Goal: Book appointment/travel/reservation

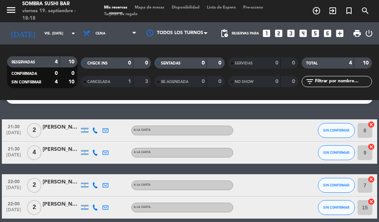
scroll to position [48, 0]
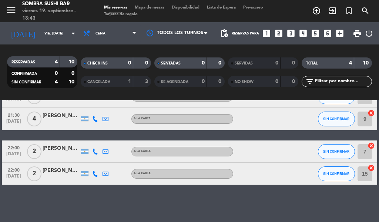
click at [302, 35] on icon "looks_4" at bounding box center [303, 33] width 10 height 10
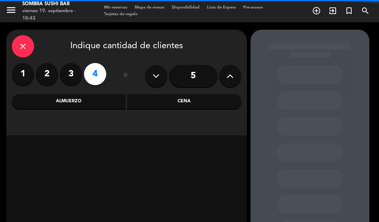
click at [178, 101] on div "Cena" at bounding box center [184, 101] width 114 height 15
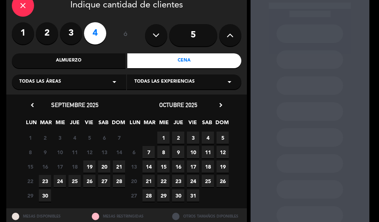
click at [89, 166] on span "19" at bounding box center [89, 166] width 12 height 12
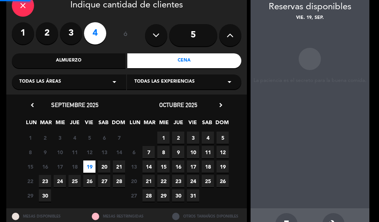
scroll to position [30, 0]
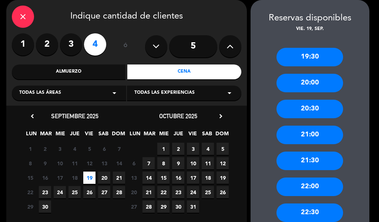
click at [302, 110] on div "20:30" at bounding box center [309, 109] width 67 height 19
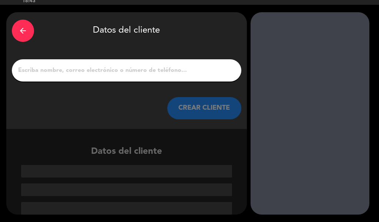
scroll to position [17, 0]
click at [149, 73] on input "1" at bounding box center [126, 70] width 218 height 10
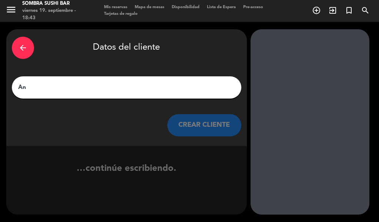
type input "[PERSON_NAME]"
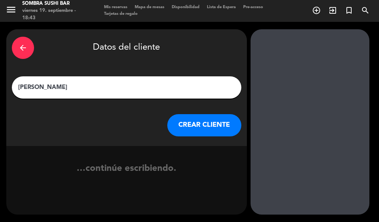
click at [216, 134] on button "CREAR CLIENTE" at bounding box center [204, 125] width 74 height 22
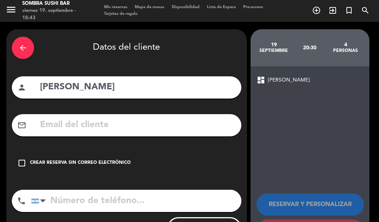
click at [113, 129] on input "text" at bounding box center [137, 124] width 196 height 15
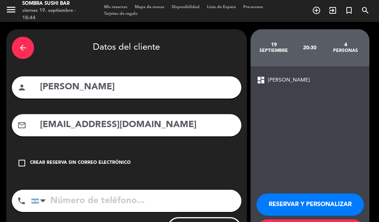
type input "[EMAIL_ADDRESS][DOMAIN_NAME]"
click at [288, 206] on button "RESERVAR Y PERSONALIZAR" at bounding box center [309, 204] width 107 height 22
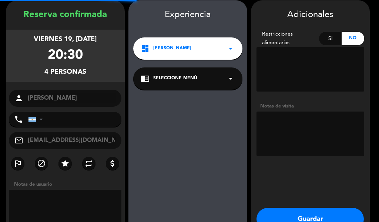
scroll to position [30, 0]
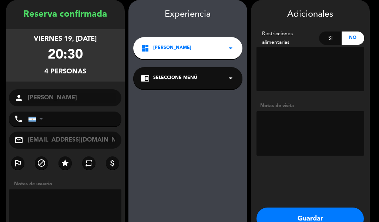
click at [204, 84] on div "chrome_reader_mode Seleccione Menú arrow_drop_down" at bounding box center [187, 78] width 109 height 22
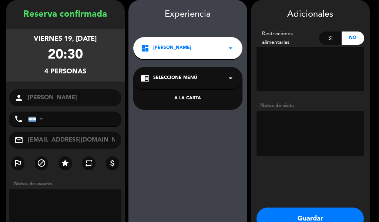
click at [209, 96] on div "A LA CARTA" at bounding box center [188, 98] width 94 height 7
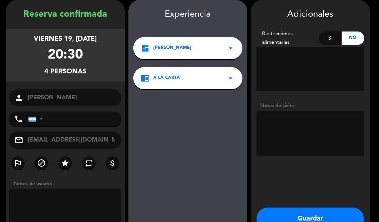
scroll to position [74, 0]
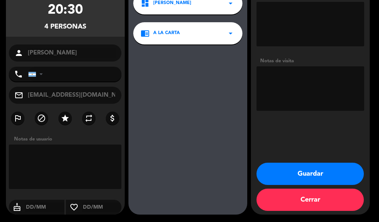
click at [294, 172] on button "Guardar" at bounding box center [309, 173] width 107 height 22
